Goal: Information Seeking & Learning: Compare options

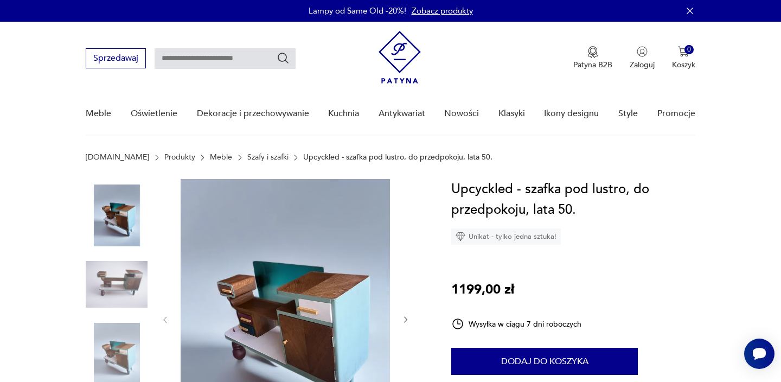
click at [120, 279] on img at bounding box center [117, 284] width 62 height 62
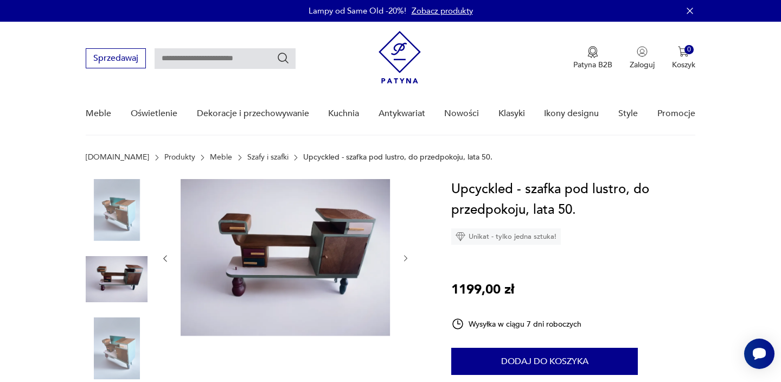
click at [266, 239] on img at bounding box center [285, 257] width 209 height 157
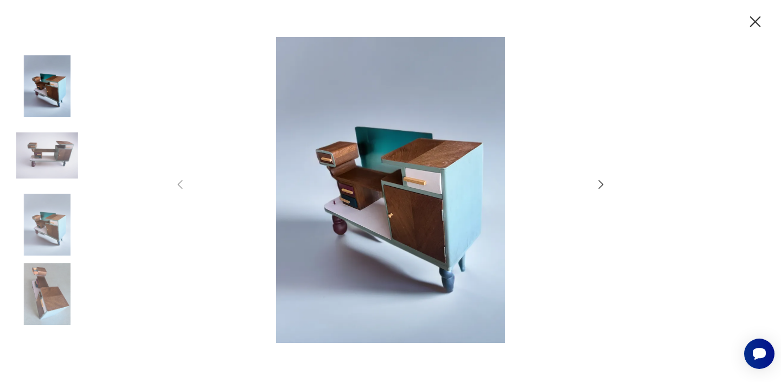
click at [600, 185] on icon "button" at bounding box center [601, 184] width 13 height 13
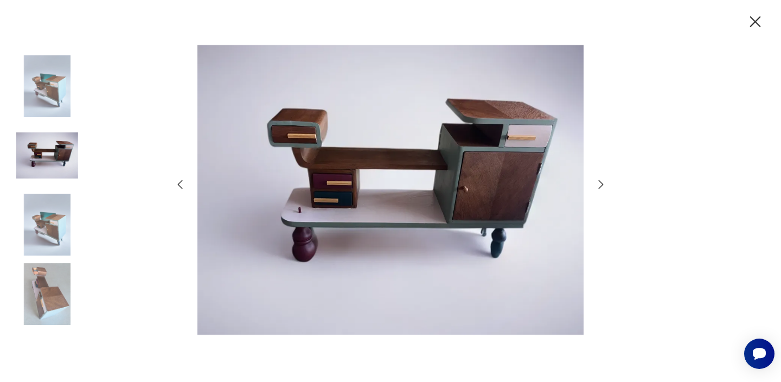
click at [600, 185] on icon "button" at bounding box center [601, 184] width 13 height 13
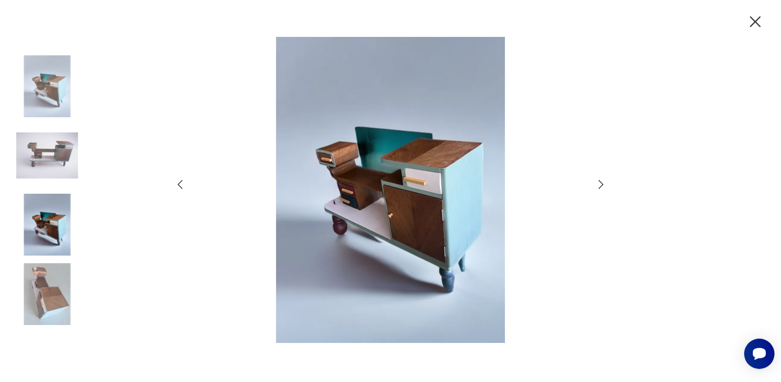
click at [600, 185] on icon "button" at bounding box center [601, 184] width 13 height 13
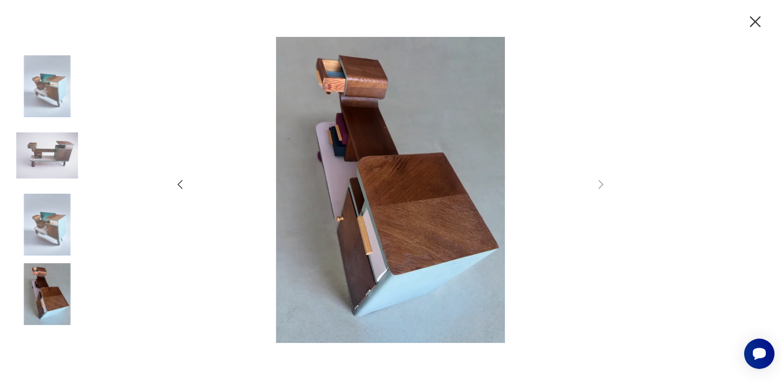
click at [753, 21] on icon "button" at bounding box center [755, 21] width 19 height 19
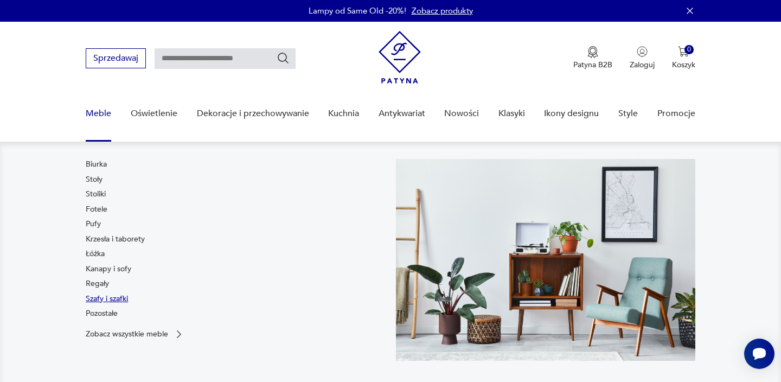
click at [104, 298] on link "Szafy i szafki" at bounding box center [107, 299] width 42 height 11
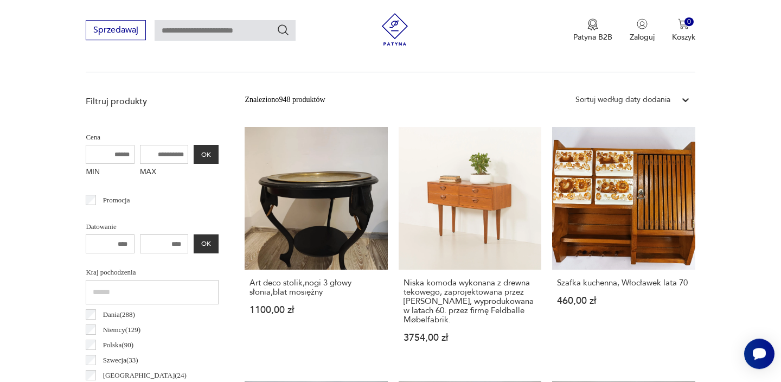
scroll to position [362, 0]
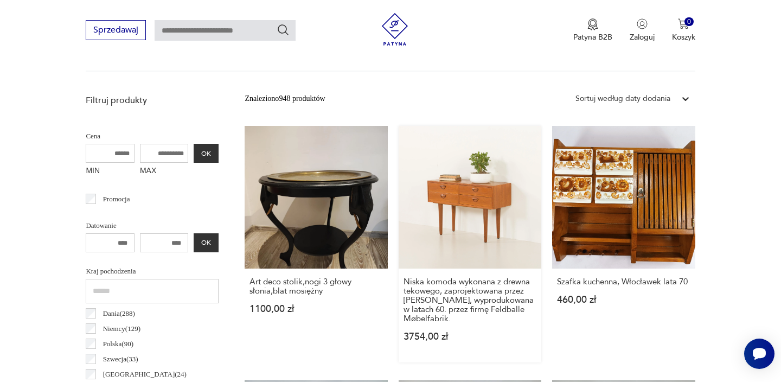
click at [482, 211] on link "Niska komoda wykonana z drewna tekowego, zaprojektowana przez [PERSON_NAME], wy…" at bounding box center [470, 244] width 143 height 237
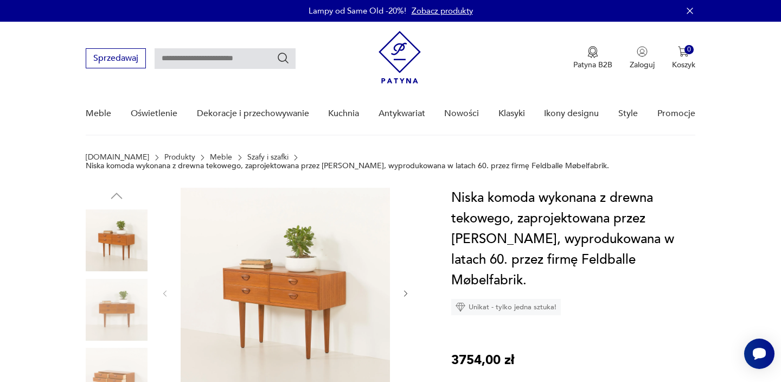
click at [273, 278] on img at bounding box center [285, 292] width 209 height 209
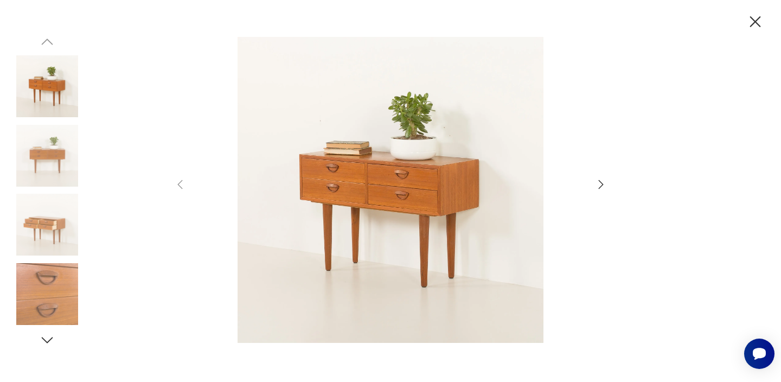
click at [46, 92] on img at bounding box center [47, 86] width 62 height 62
click at [55, 158] on img at bounding box center [47, 156] width 62 height 62
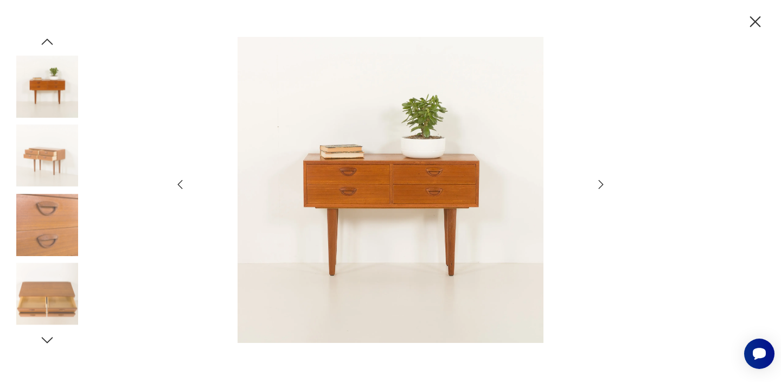
click at [63, 225] on img at bounding box center [47, 225] width 62 height 62
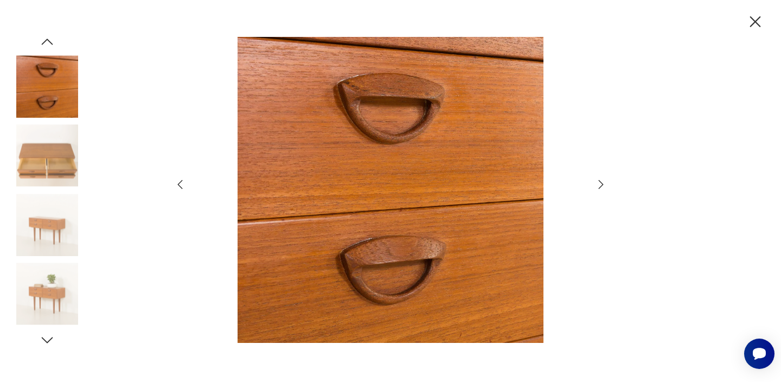
click at [56, 291] on img at bounding box center [47, 294] width 62 height 62
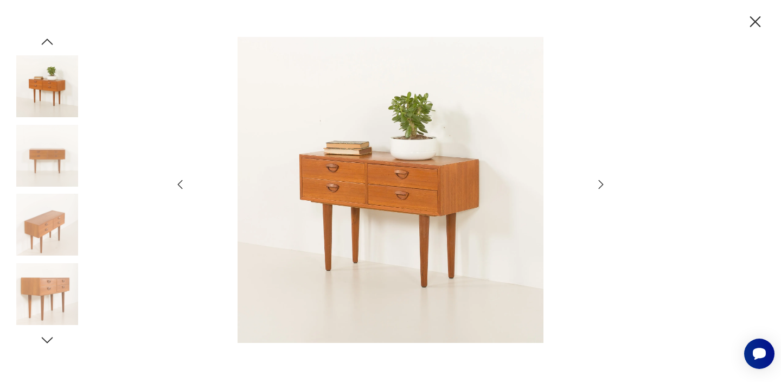
click at [48, 342] on icon "button" at bounding box center [47, 340] width 11 height 6
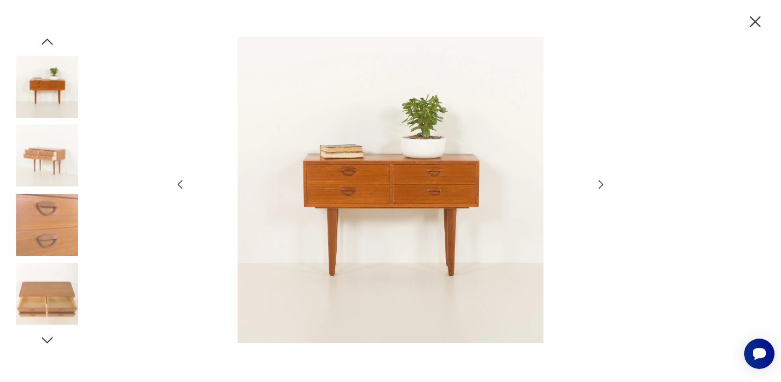
click at [48, 342] on icon "button" at bounding box center [47, 340] width 11 height 6
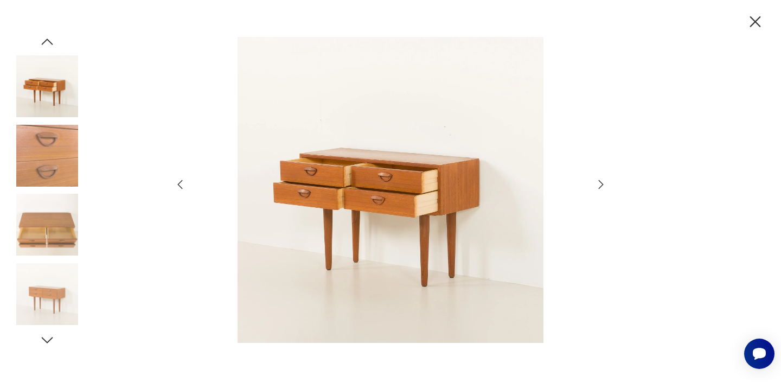
click at [48, 342] on icon "button" at bounding box center [47, 340] width 11 height 6
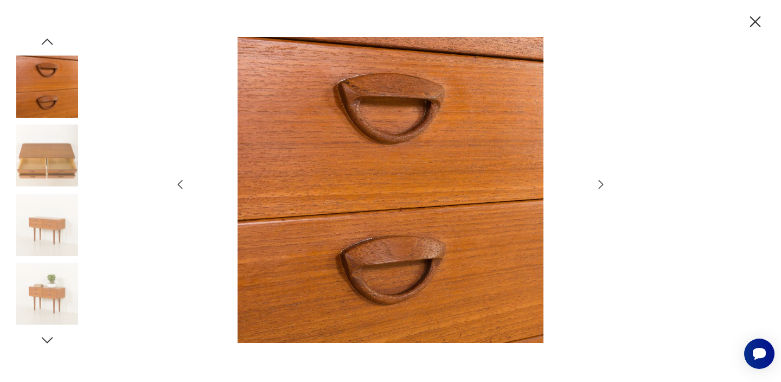
click at [48, 342] on icon "button" at bounding box center [47, 340] width 11 height 6
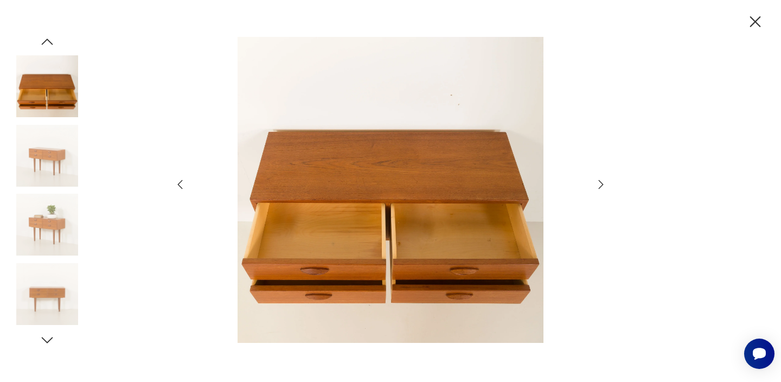
click at [48, 342] on icon "button" at bounding box center [47, 340] width 11 height 6
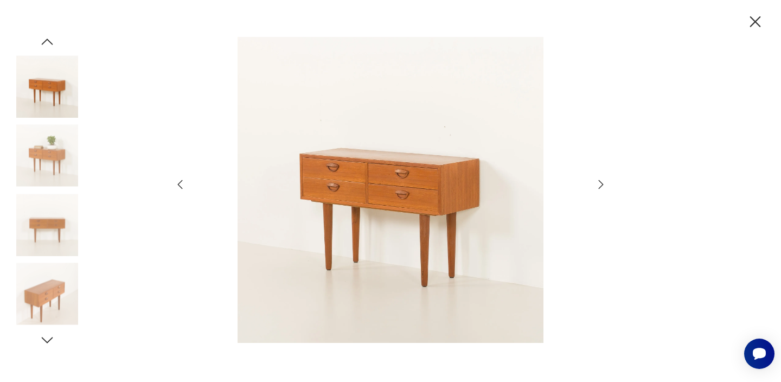
click at [48, 342] on icon "button" at bounding box center [47, 340] width 11 height 6
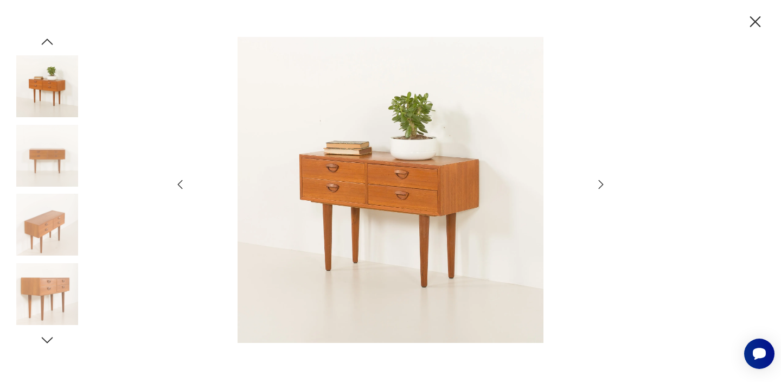
click at [48, 342] on icon "button" at bounding box center [47, 340] width 11 height 6
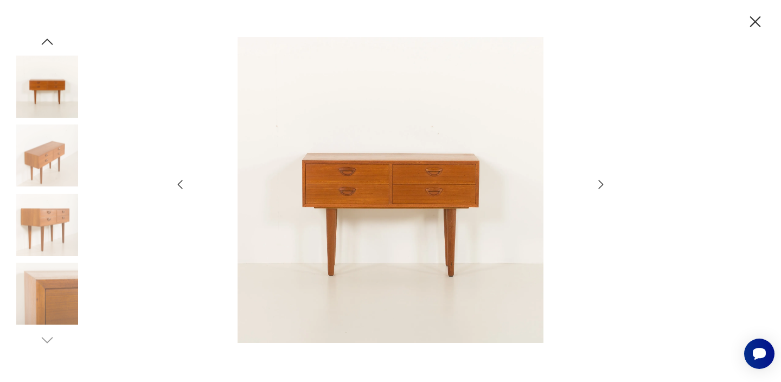
click at [755, 22] on icon "button" at bounding box center [755, 21] width 11 height 11
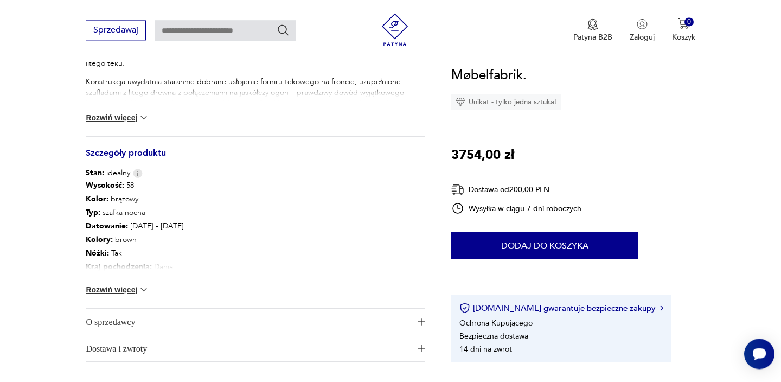
scroll to position [547, 0]
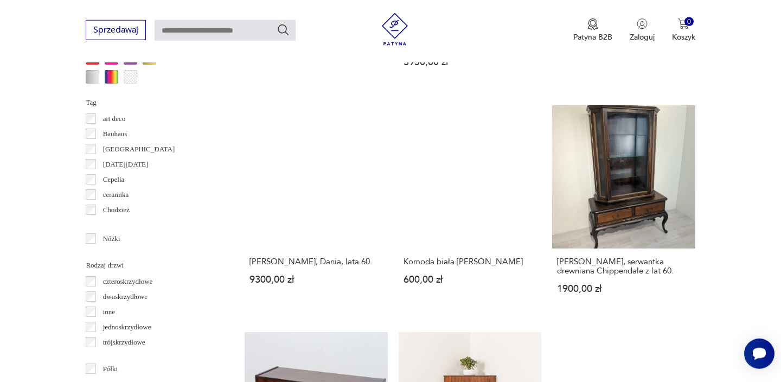
scroll to position [1114, 0]
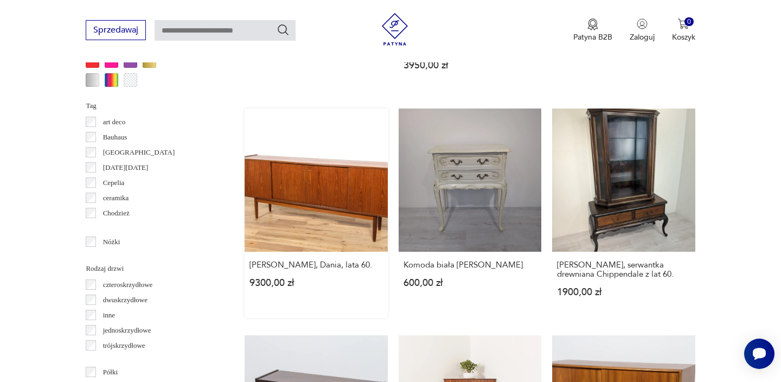
click at [283, 197] on link "[PERSON_NAME], Dania, lata 60. 9300,00 zł" at bounding box center [316, 213] width 143 height 209
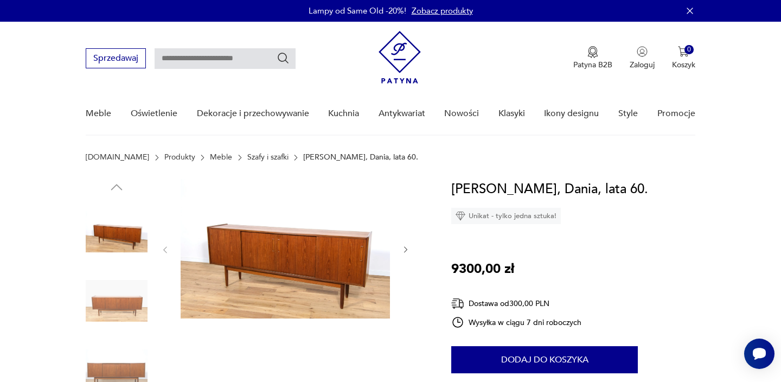
click at [297, 262] on img at bounding box center [285, 248] width 209 height 139
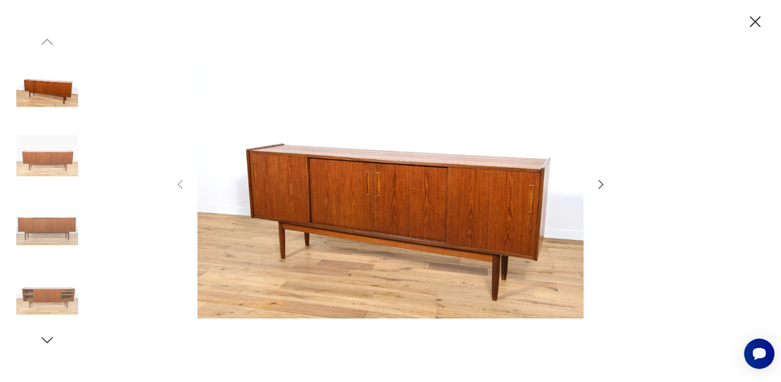
click at [600, 184] on icon "button" at bounding box center [601, 184] width 13 height 13
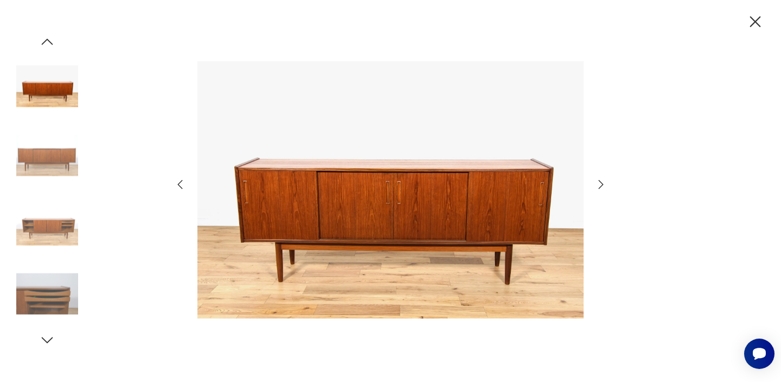
click at [600, 184] on icon "button" at bounding box center [601, 184] width 13 height 13
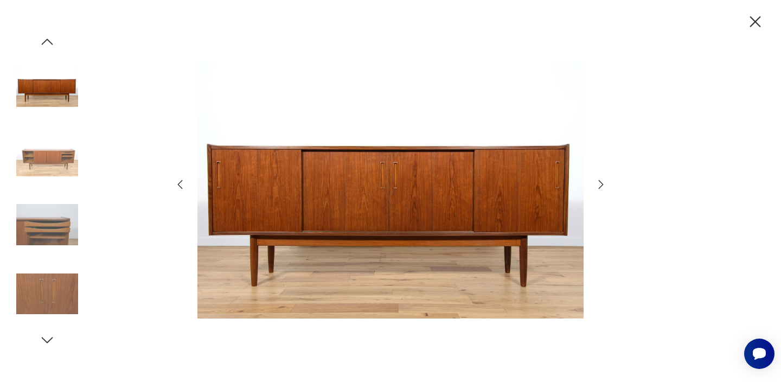
click at [600, 184] on icon "button" at bounding box center [601, 184] width 13 height 13
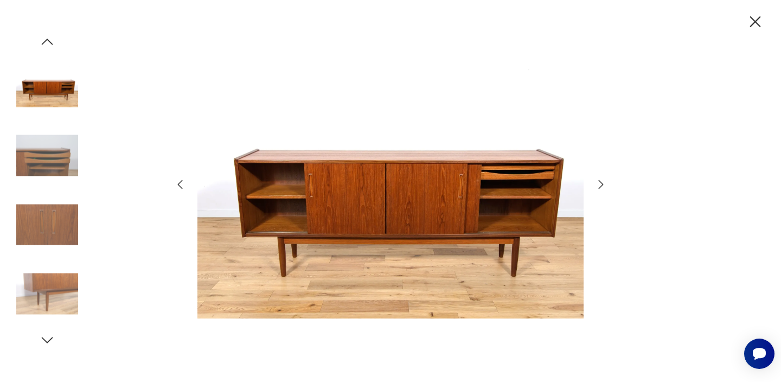
click at [600, 184] on icon "button" at bounding box center [601, 184] width 13 height 13
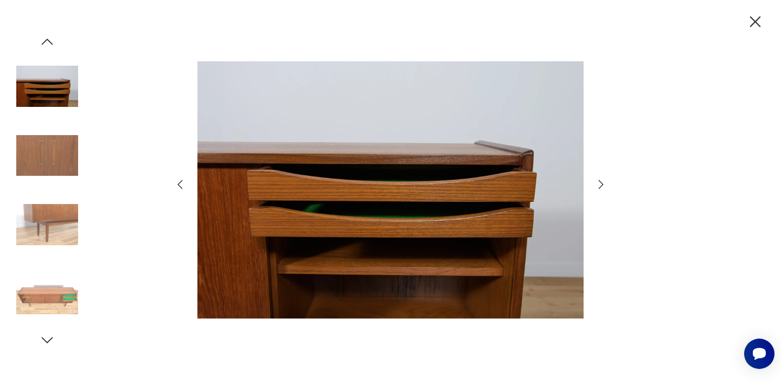
click at [600, 184] on icon "button" at bounding box center [601, 184] width 13 height 13
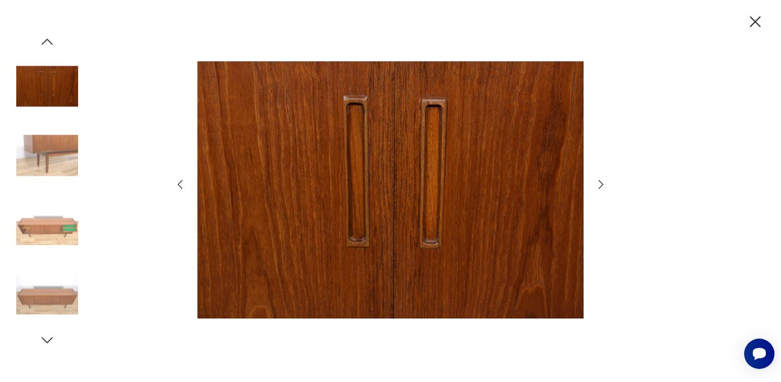
click at [600, 184] on icon "button" at bounding box center [601, 184] width 13 height 13
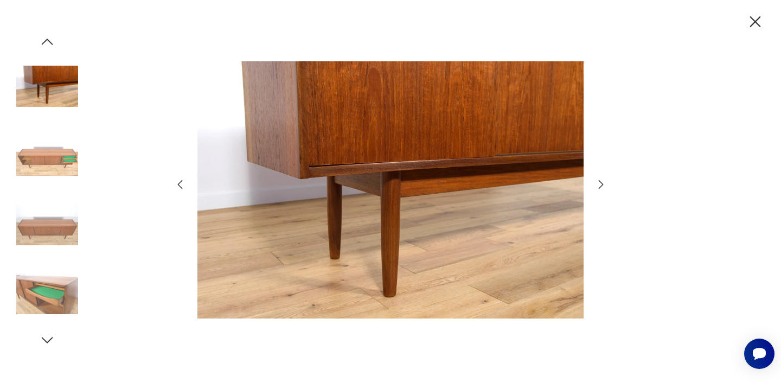
click at [600, 184] on icon "button" at bounding box center [601, 184] width 13 height 13
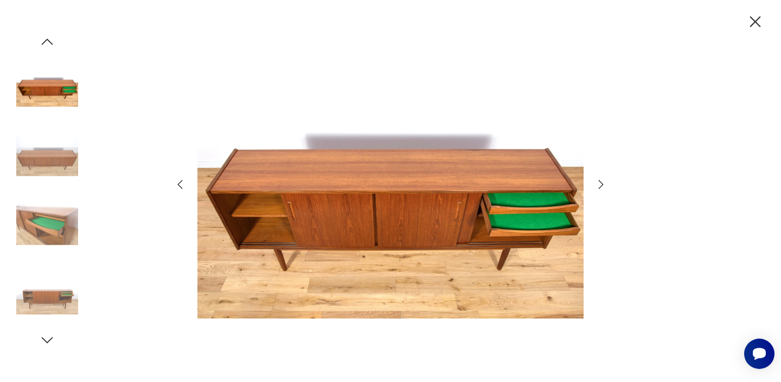
click at [600, 184] on icon "button" at bounding box center [601, 184] width 13 height 13
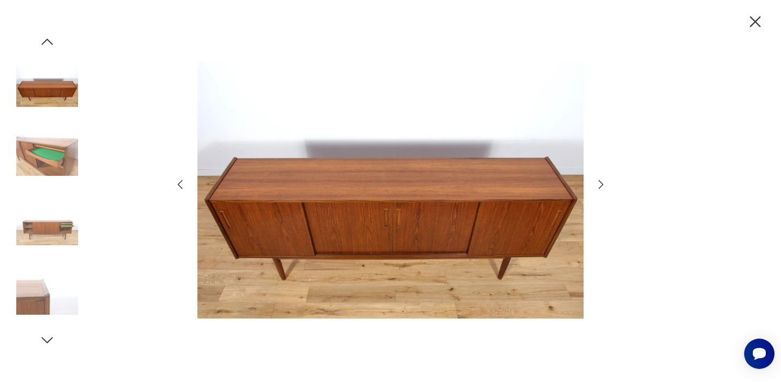
click at [600, 184] on icon "button" at bounding box center [601, 184] width 13 height 13
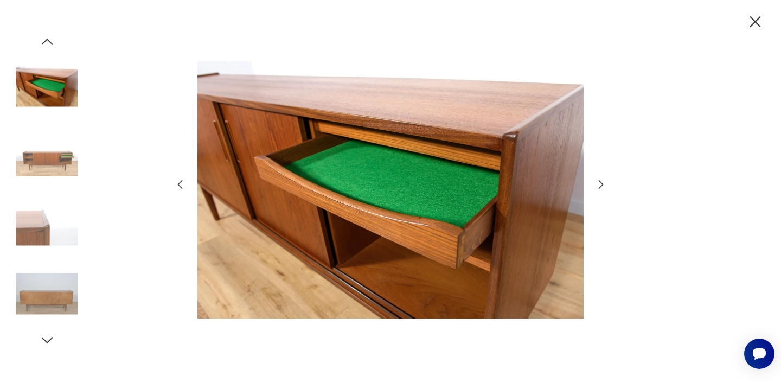
click at [752, 22] on icon "button" at bounding box center [755, 21] width 19 height 19
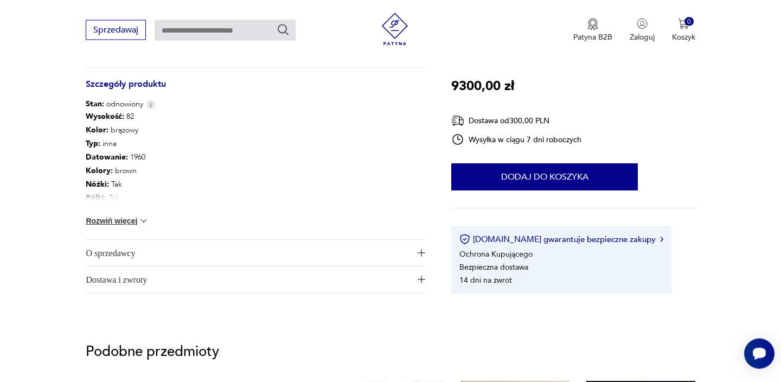
scroll to position [573, 0]
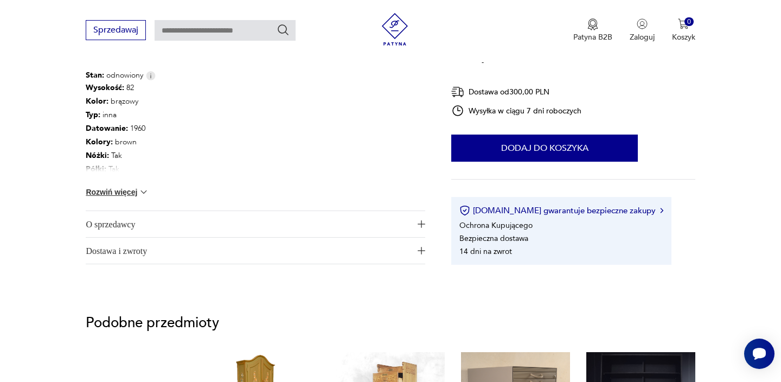
click at [134, 192] on button "Rozwiń więcej" at bounding box center [117, 192] width 63 height 11
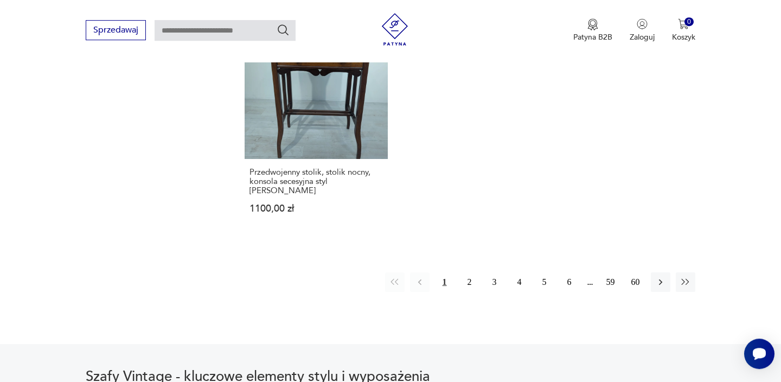
scroll to position [1677, 0]
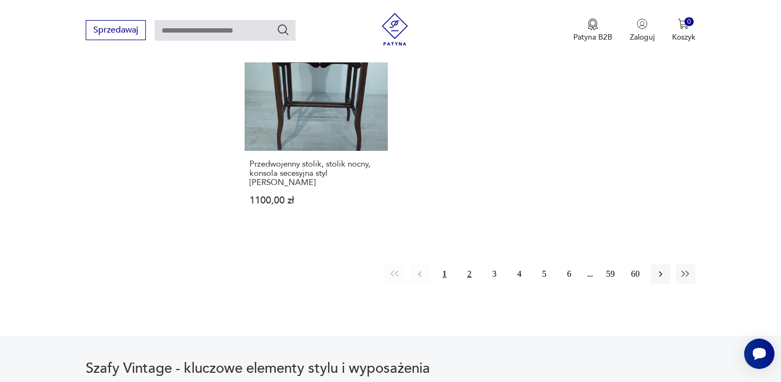
click at [473, 265] on button "2" at bounding box center [470, 274] width 20 height 20
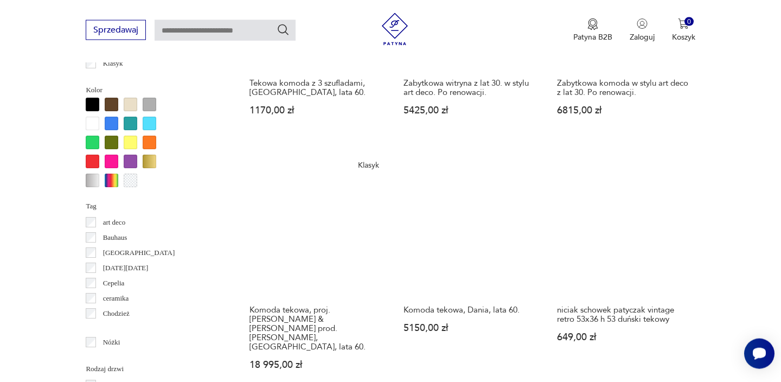
scroll to position [1018, 0]
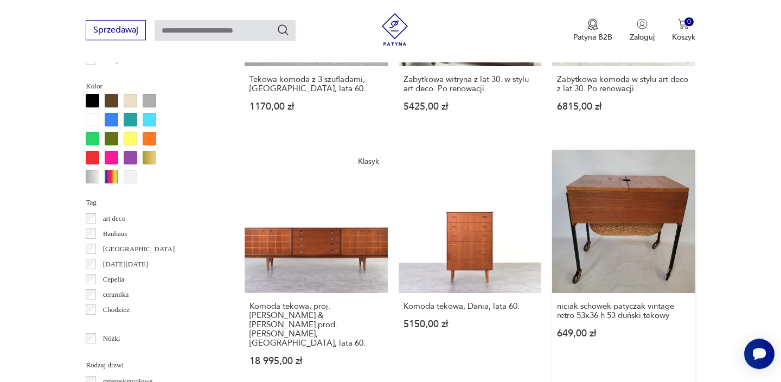
click at [626, 206] on link "niciak schowek patyczak vintage retro 53x36 h 53 duński tekowy 649,00 zł" at bounding box center [623, 268] width 143 height 237
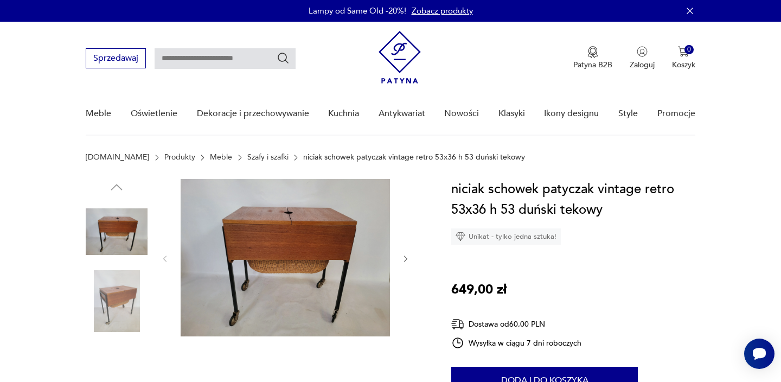
click at [115, 229] on img at bounding box center [117, 232] width 62 height 62
click at [128, 285] on img at bounding box center [117, 301] width 62 height 62
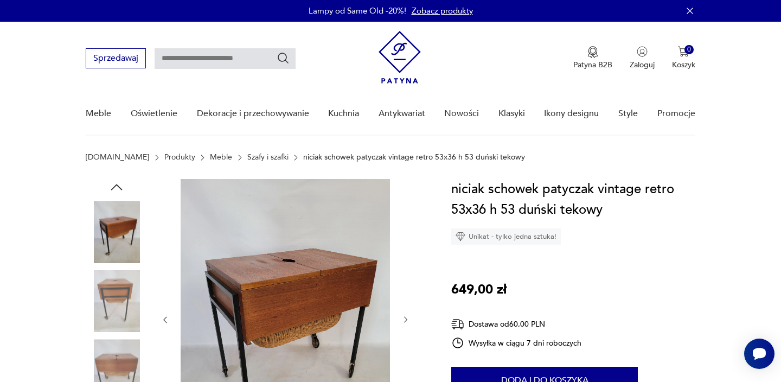
click at [269, 283] on img at bounding box center [285, 318] width 209 height 279
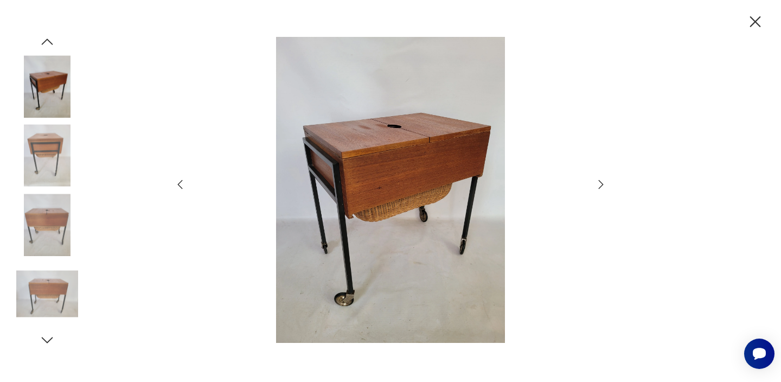
click at [54, 294] on img at bounding box center [47, 294] width 62 height 62
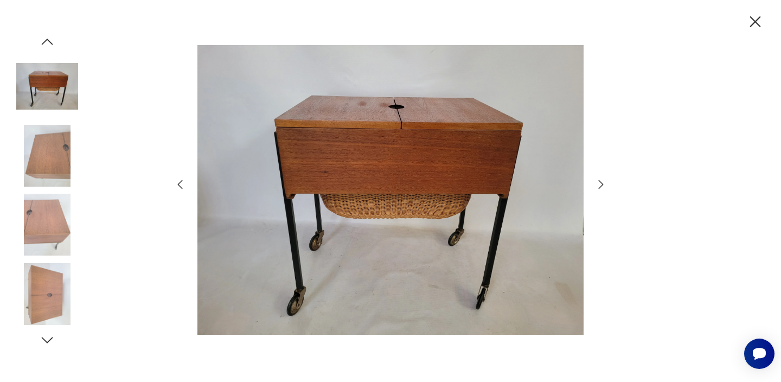
click at [603, 182] on icon "button" at bounding box center [601, 184] width 13 height 13
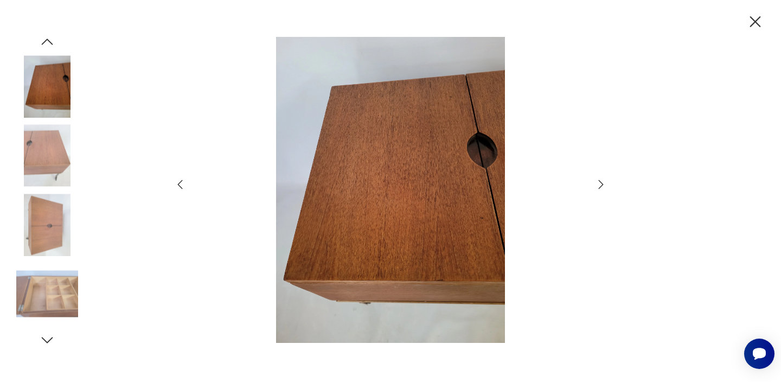
click at [603, 182] on icon "button" at bounding box center [601, 184] width 13 height 13
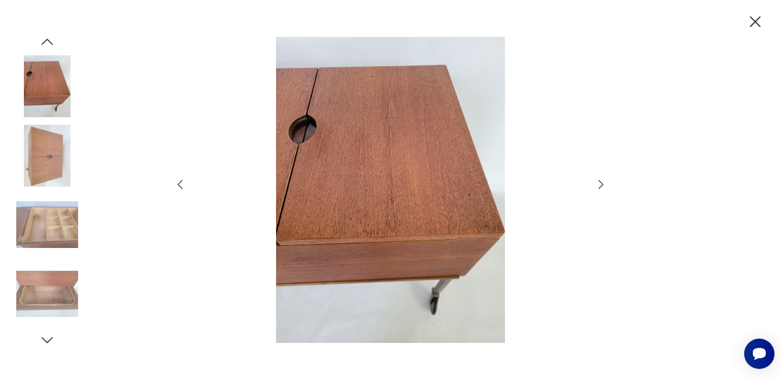
click at [603, 182] on icon "button" at bounding box center [601, 184] width 13 height 13
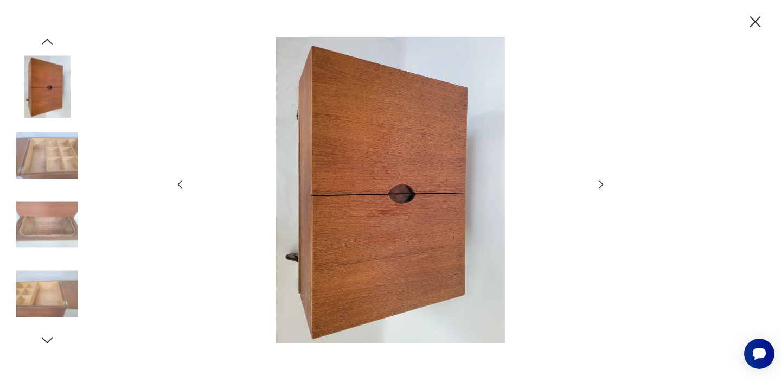
click at [603, 182] on icon "button" at bounding box center [601, 184] width 13 height 13
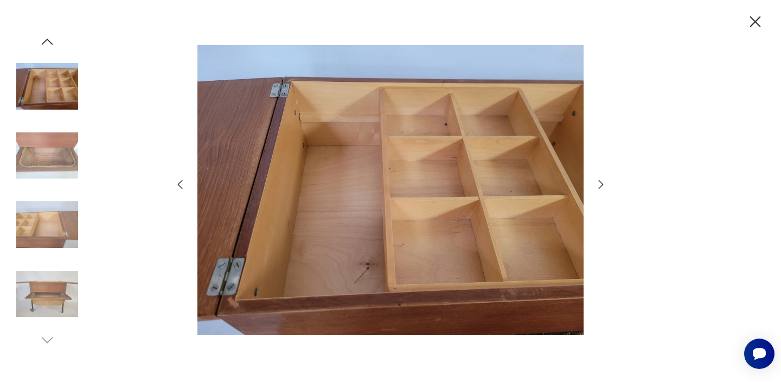
click at [604, 182] on icon "button" at bounding box center [601, 184] width 13 height 13
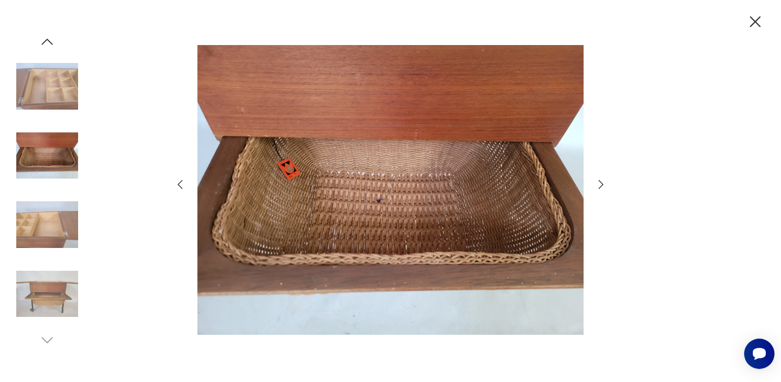
click at [604, 182] on icon "button" at bounding box center [601, 184] width 13 height 13
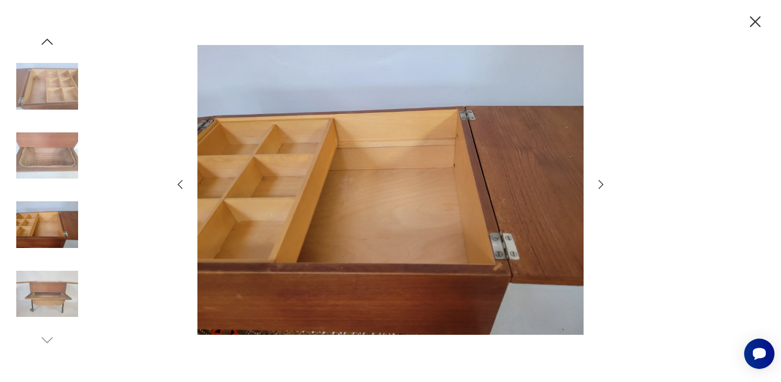
click at [604, 182] on icon "button" at bounding box center [601, 184] width 13 height 13
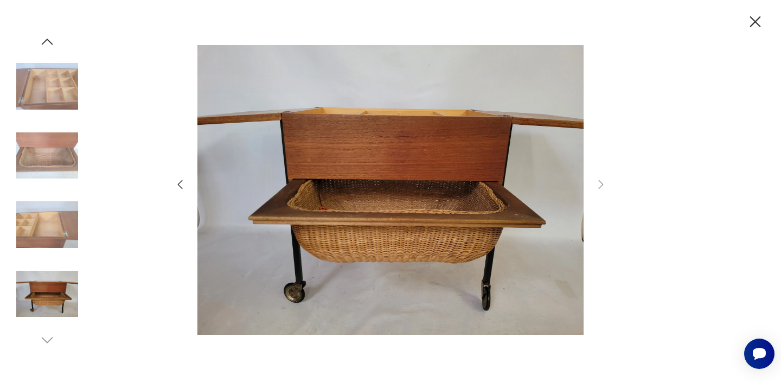
click at [754, 20] on icon "button" at bounding box center [755, 21] width 11 height 11
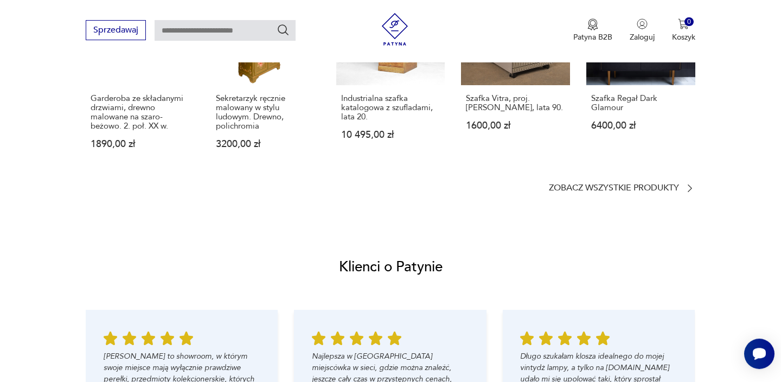
scroll to position [885, 0]
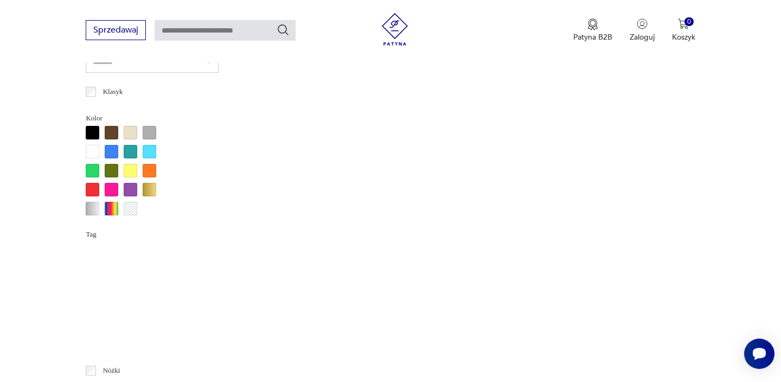
scroll to position [874, 0]
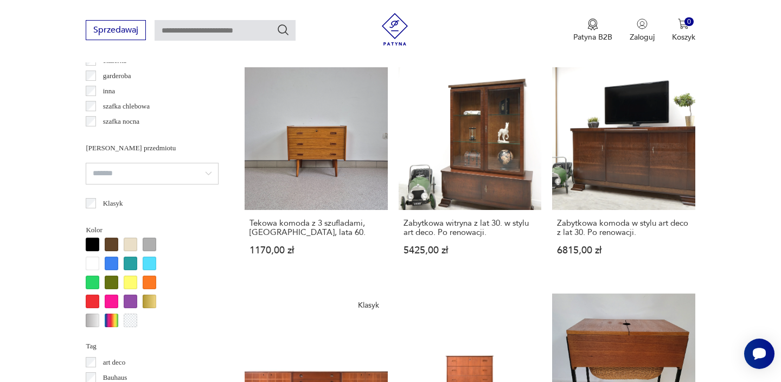
scroll to position [1677, 0]
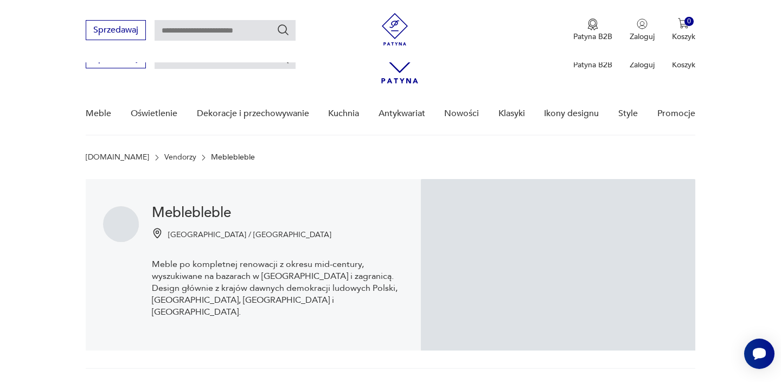
scroll to position [500, 0]
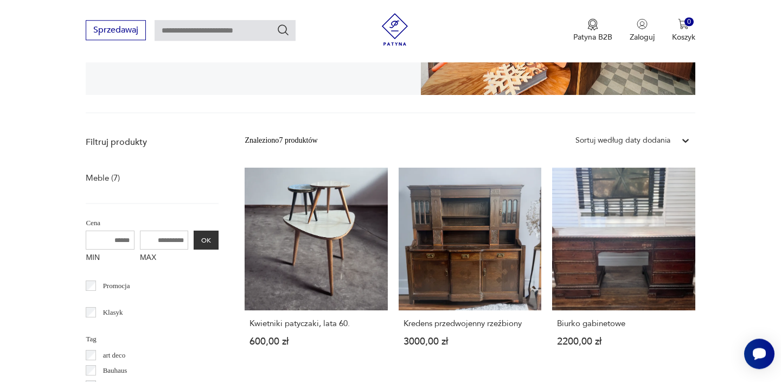
scroll to position [260, 0]
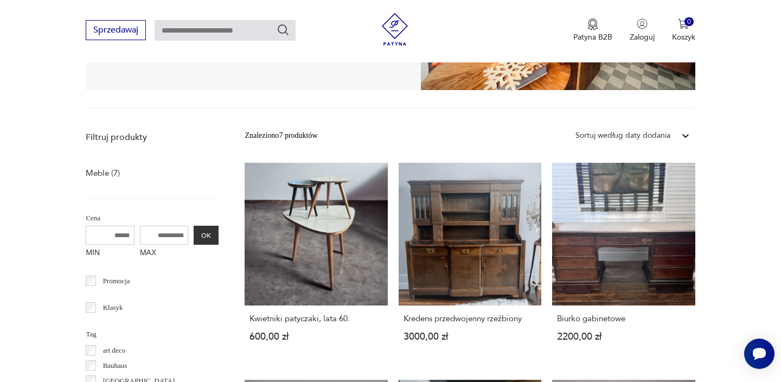
scroll to position [500, 0]
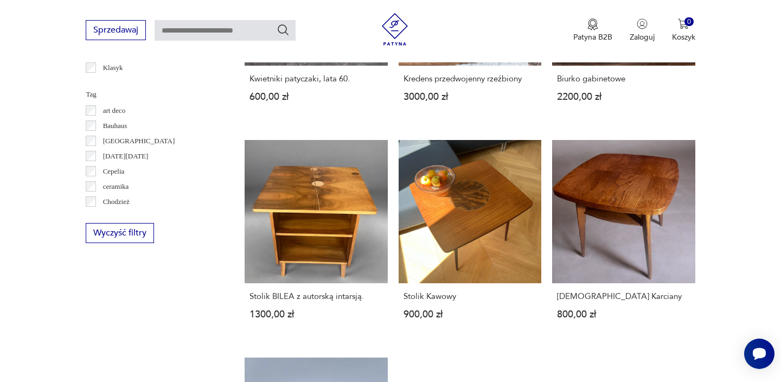
scroll to position [260, 0]
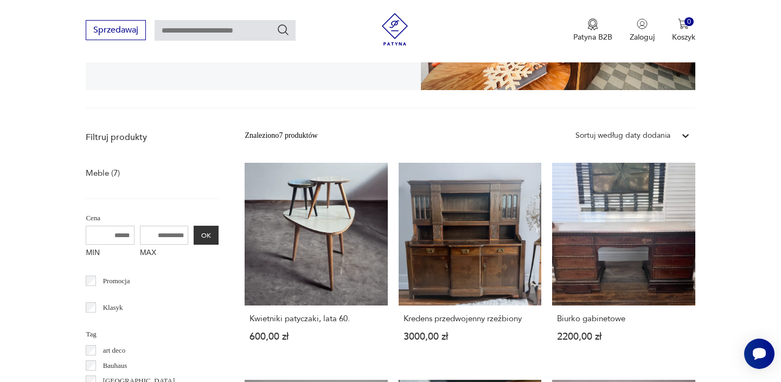
scroll to position [500, 0]
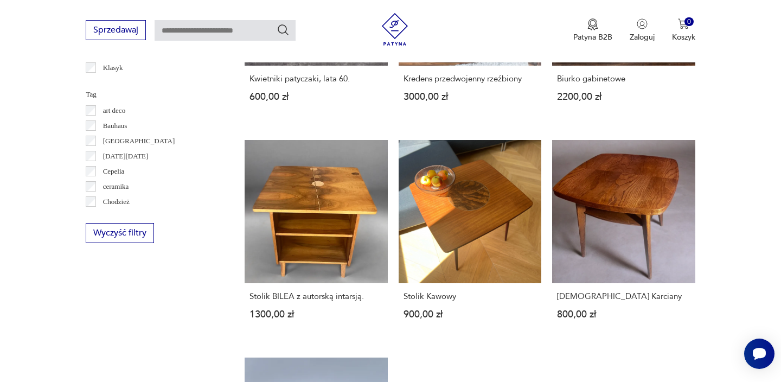
scroll to position [260, 0]
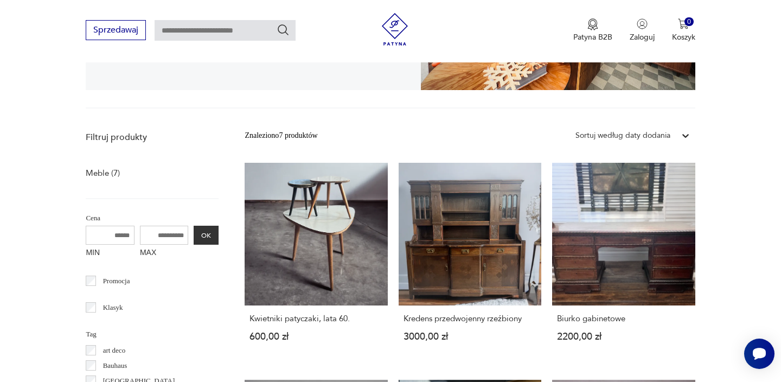
scroll to position [500, 0]
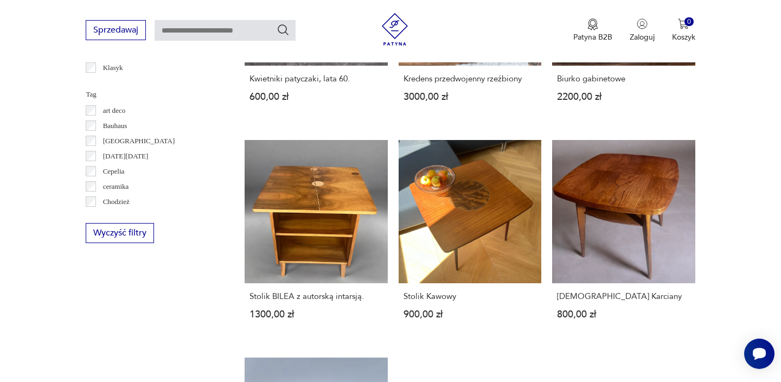
scroll to position [260, 0]
